Goal: Navigation & Orientation: Understand site structure

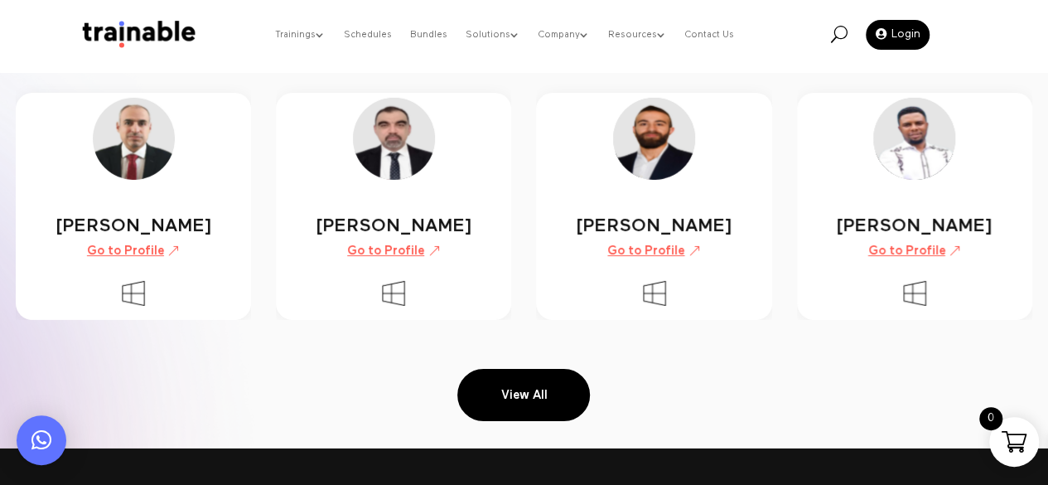
scroll to position [2575, 0]
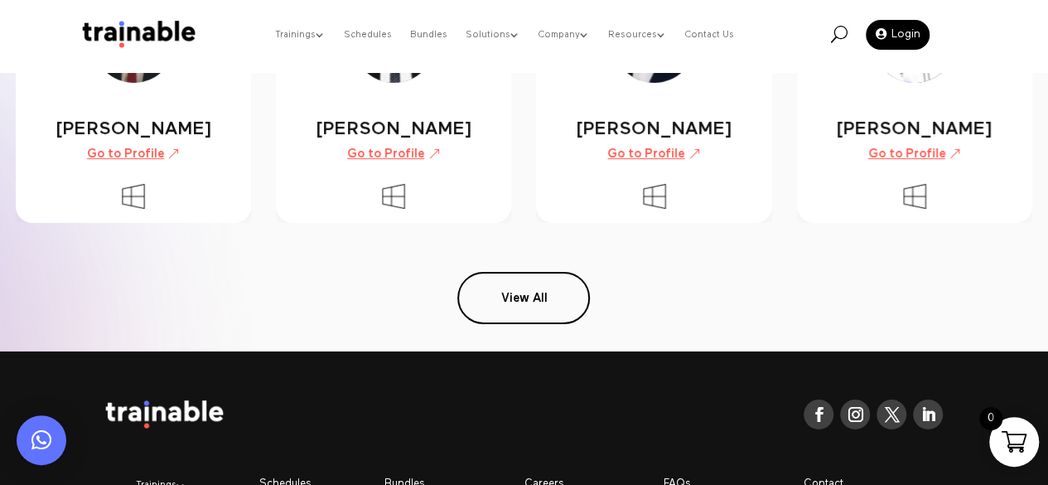
click at [578, 291] on link "View All" at bounding box center [523, 298] width 133 height 53
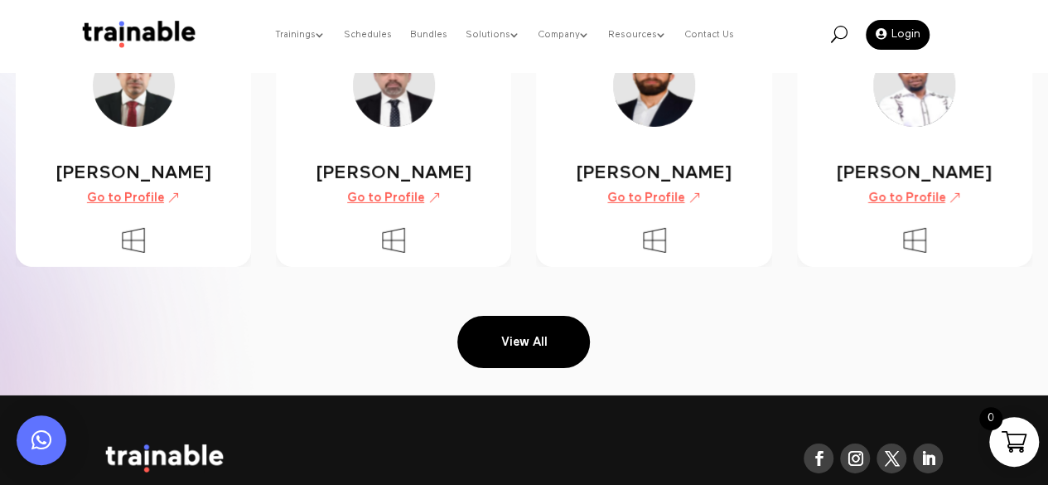
scroll to position [2561, 0]
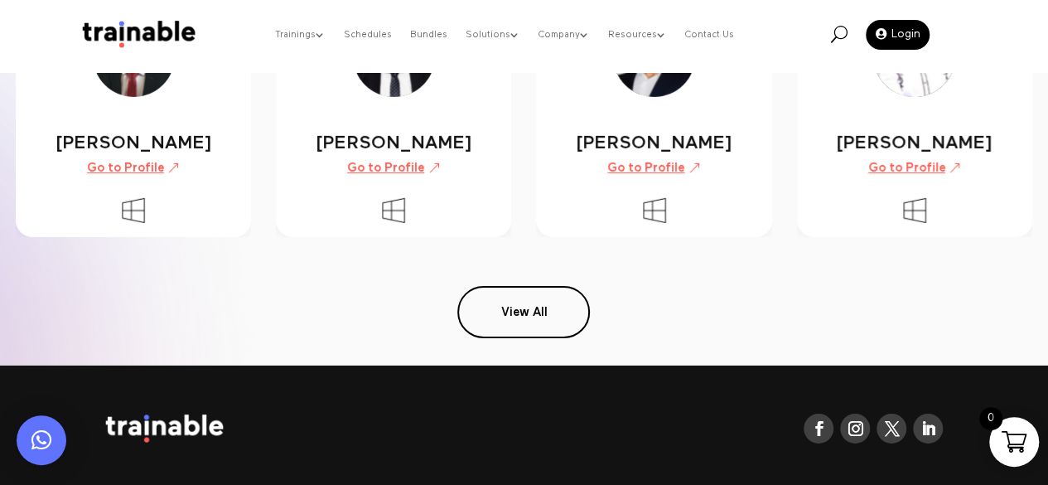
click at [548, 307] on link "View All" at bounding box center [523, 312] width 133 height 53
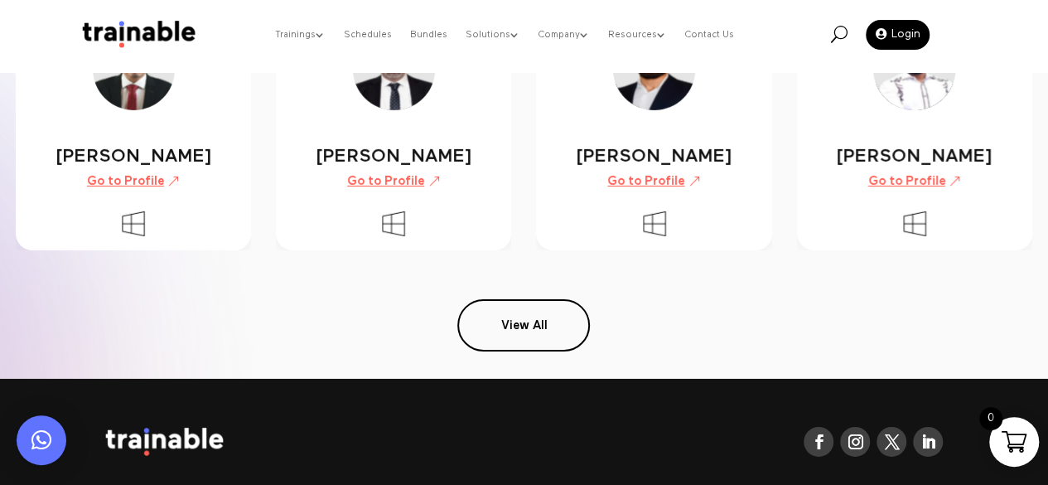
scroll to position [2523, 0]
